Goal: Task Accomplishment & Management: Complete application form

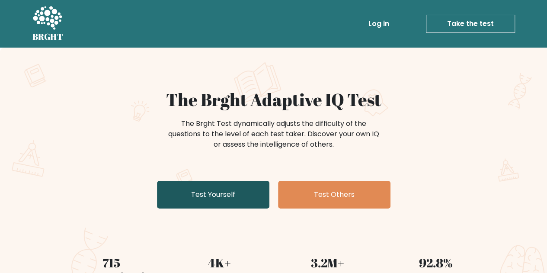
click at [214, 192] on link "Test Yourself" at bounding box center [213, 195] width 112 height 28
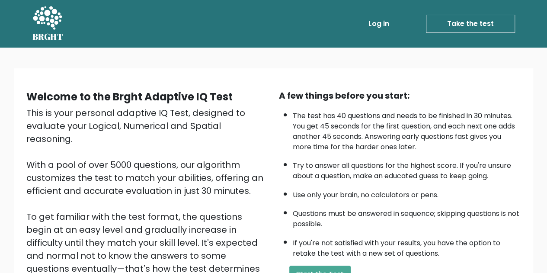
scroll to position [123, 0]
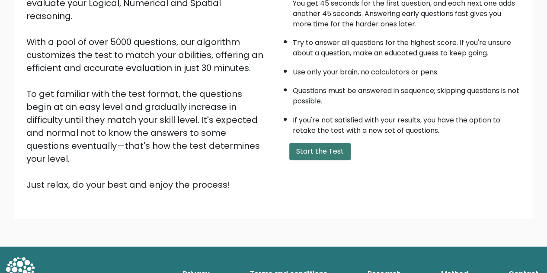
click at [325, 152] on button "Start the Test" at bounding box center [319, 151] width 61 height 17
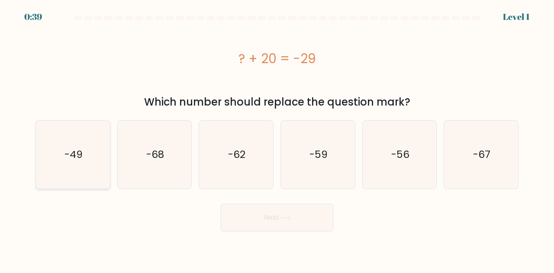
click at [79, 157] on text "-49" at bounding box center [73, 154] width 18 height 14
click at [277, 139] on input "a. -49" at bounding box center [277, 138] width 0 height 2
radio input "true"
click at [245, 212] on button "Next" at bounding box center [277, 218] width 112 height 28
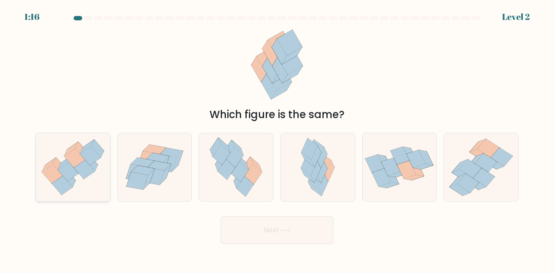
click at [72, 174] on icon at bounding box center [68, 171] width 21 height 19
click at [277, 139] on input "a." at bounding box center [277, 138] width 0 height 2
radio input "true"
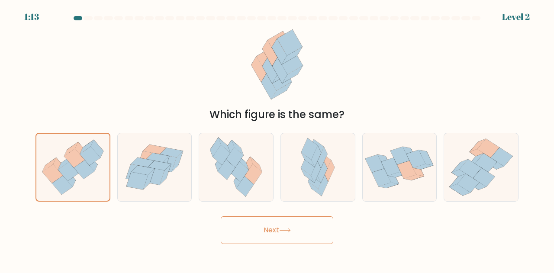
click at [273, 224] on button "Next" at bounding box center [277, 230] width 112 height 28
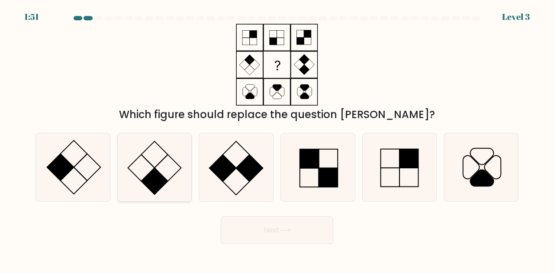
click at [159, 175] on rect at bounding box center [154, 181] width 27 height 27
click at [277, 139] on input "b." at bounding box center [277, 138] width 0 height 2
radio input "true"
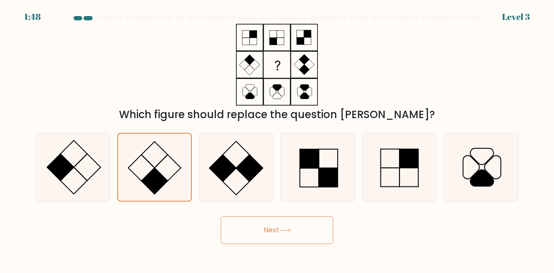
click at [298, 231] on button "Next" at bounding box center [277, 230] width 112 height 28
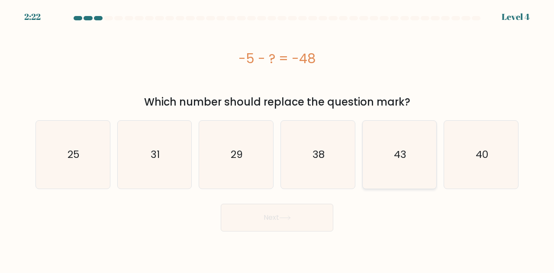
click at [387, 171] on icon "43" at bounding box center [399, 155] width 68 height 68
click at [277, 139] on input "e. 43" at bounding box center [277, 138] width 0 height 2
radio input "true"
click at [266, 226] on button "Next" at bounding box center [277, 218] width 112 height 28
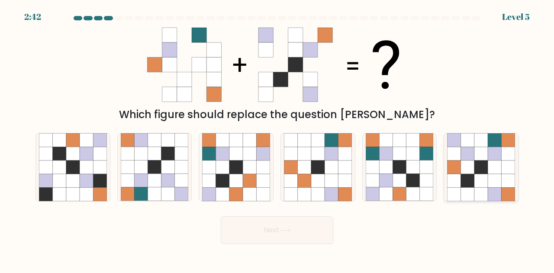
click at [467, 167] on icon at bounding box center [467, 166] width 13 height 13
click at [277, 139] on input "f." at bounding box center [277, 138] width 0 height 2
radio input "true"
click at [291, 228] on icon at bounding box center [285, 230] width 12 height 5
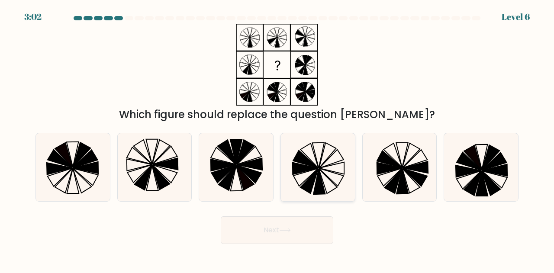
click at [325, 177] on icon at bounding box center [318, 167] width 68 height 68
click at [277, 139] on input "d." at bounding box center [277, 138] width 0 height 2
radio input "true"
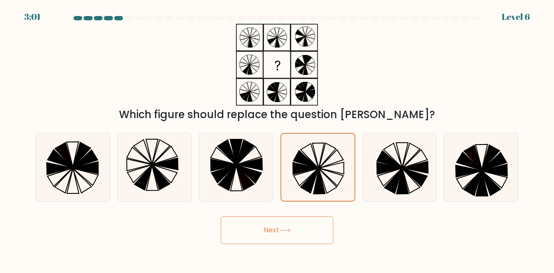
click at [277, 233] on button "Next" at bounding box center [277, 230] width 112 height 28
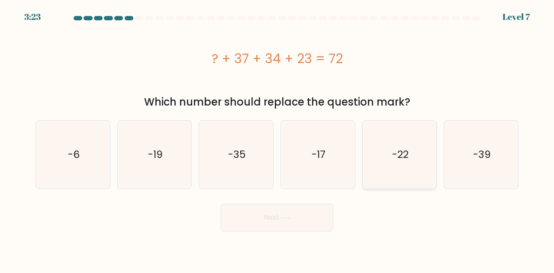
click at [379, 175] on icon "-22" at bounding box center [399, 155] width 68 height 68
click at [277, 139] on input "e. -22" at bounding box center [277, 138] width 0 height 2
radio input "true"
click at [262, 223] on button "Next" at bounding box center [277, 218] width 112 height 28
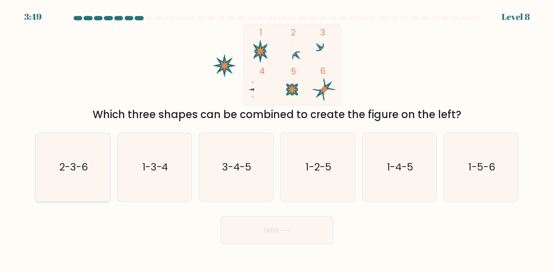
click at [71, 169] on text "2-3-6" at bounding box center [73, 167] width 29 height 14
click at [277, 139] on input "a. 2-3-6" at bounding box center [277, 138] width 0 height 2
radio input "true"
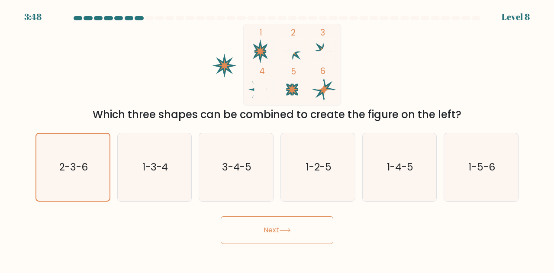
click at [278, 226] on button "Next" at bounding box center [277, 230] width 112 height 28
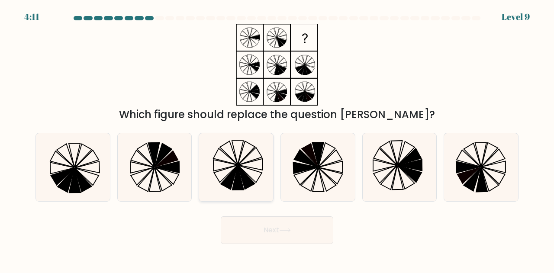
click at [250, 176] on icon at bounding box center [236, 167] width 68 height 68
click at [277, 139] on input "c." at bounding box center [277, 138] width 0 height 2
radio input "true"
click at [271, 233] on button "Next" at bounding box center [277, 230] width 112 height 28
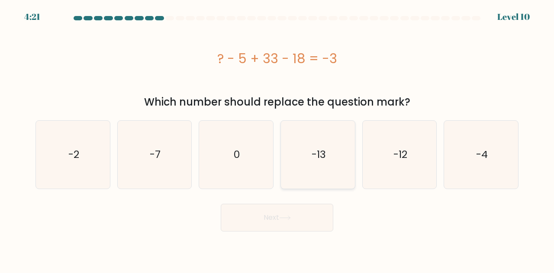
click at [324, 156] on text "-13" at bounding box center [318, 154] width 14 height 14
click at [277, 139] on input "d. -13" at bounding box center [277, 138] width 0 height 2
radio input "true"
click at [290, 226] on button "Next" at bounding box center [277, 218] width 112 height 28
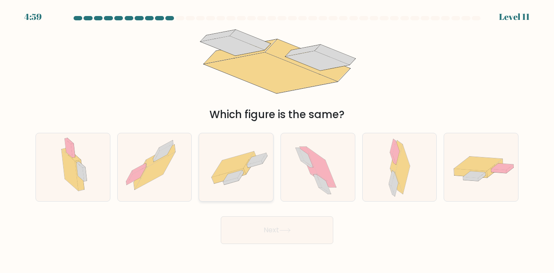
click at [235, 164] on icon at bounding box center [232, 164] width 42 height 26
click at [277, 139] on input "c." at bounding box center [277, 138] width 0 height 2
radio input "true"
click at [266, 231] on button "Next" at bounding box center [277, 230] width 112 height 28
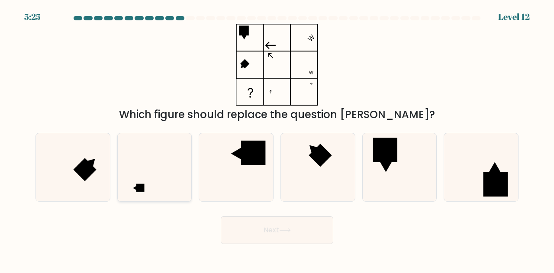
click at [154, 190] on icon at bounding box center [155, 167] width 68 height 68
click at [277, 139] on input "b." at bounding box center [277, 138] width 0 height 2
radio input "true"
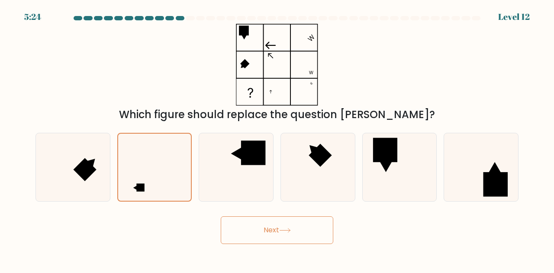
click at [251, 226] on button "Next" at bounding box center [277, 230] width 112 height 28
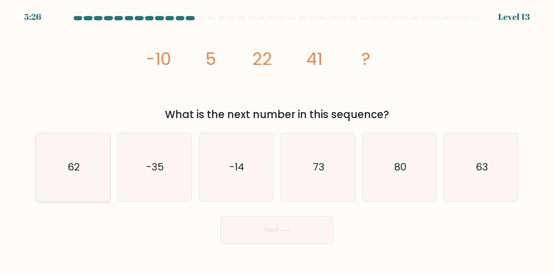
click at [77, 177] on icon "62" at bounding box center [73, 167] width 68 height 68
click at [277, 139] on input "a. 62" at bounding box center [277, 138] width 0 height 2
radio input "true"
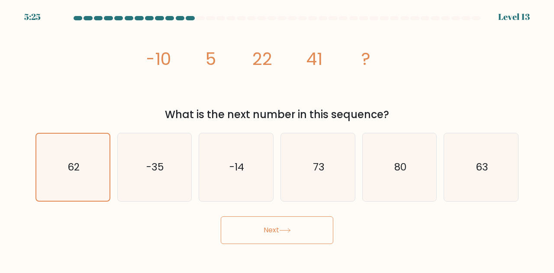
click at [279, 227] on button "Next" at bounding box center [277, 230] width 112 height 28
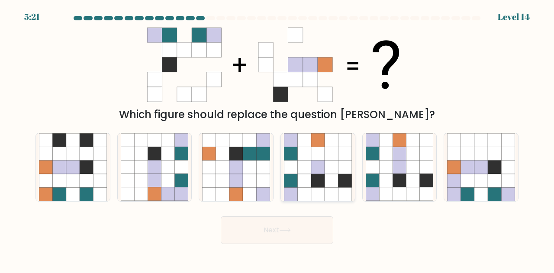
click at [327, 186] on icon at bounding box center [330, 180] width 13 height 13
click at [277, 139] on input "d." at bounding box center [277, 138] width 0 height 2
radio input "true"
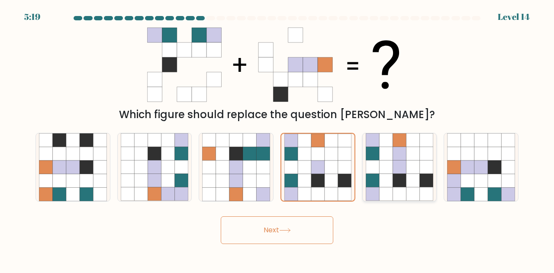
click at [395, 163] on icon at bounding box center [398, 166] width 13 height 13
click at [277, 139] on input "e." at bounding box center [277, 138] width 0 height 2
radio input "true"
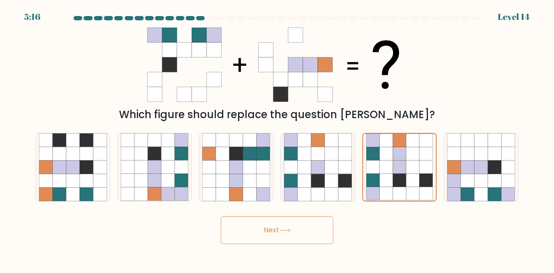
click at [306, 226] on button "Next" at bounding box center [277, 230] width 112 height 28
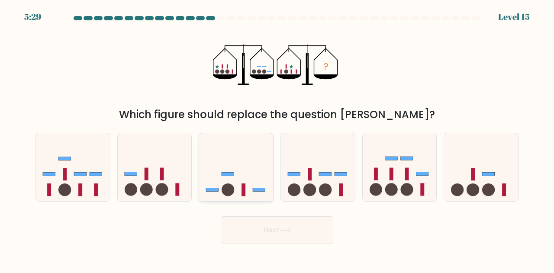
click at [233, 173] on rect at bounding box center [227, 173] width 13 height 3
click at [277, 139] on input "c." at bounding box center [277, 138] width 0 height 2
radio input "true"
click at [259, 227] on button "Next" at bounding box center [277, 230] width 112 height 28
